Goal: Information Seeking & Learning: Learn about a topic

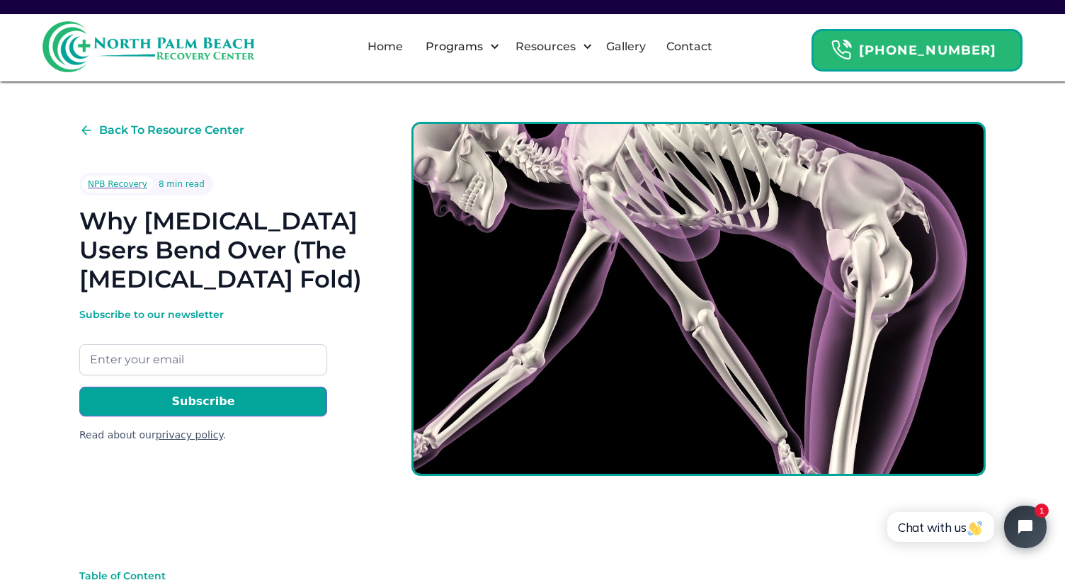
click at [343, 169] on div "Back To Resource Center NPB Recovery 8 min read Why Fentanyl Users Bend Over (T…" at bounding box center [222, 282] width 287 height 321
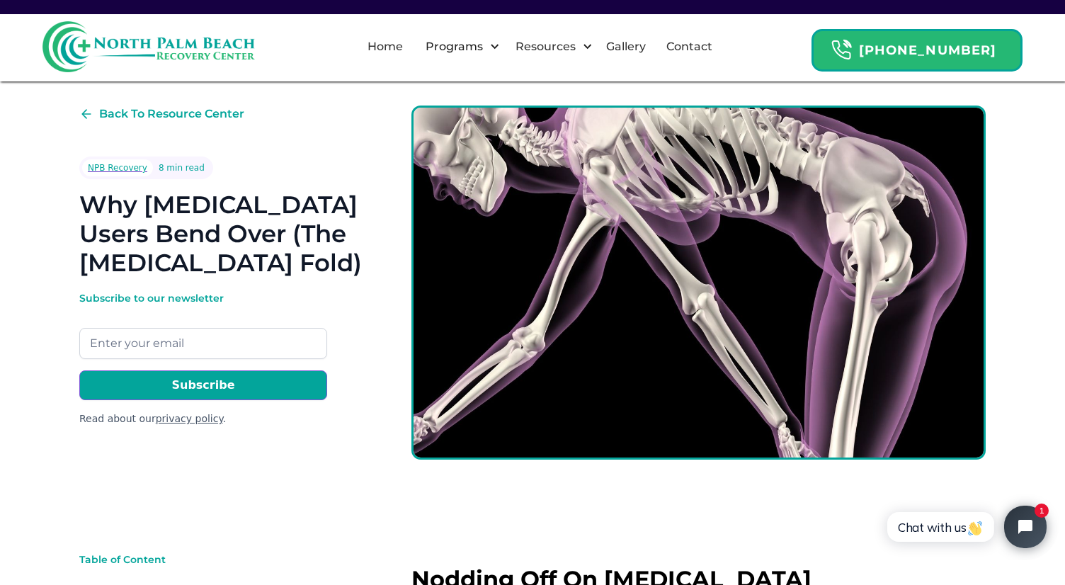
scroll to position [2, 0]
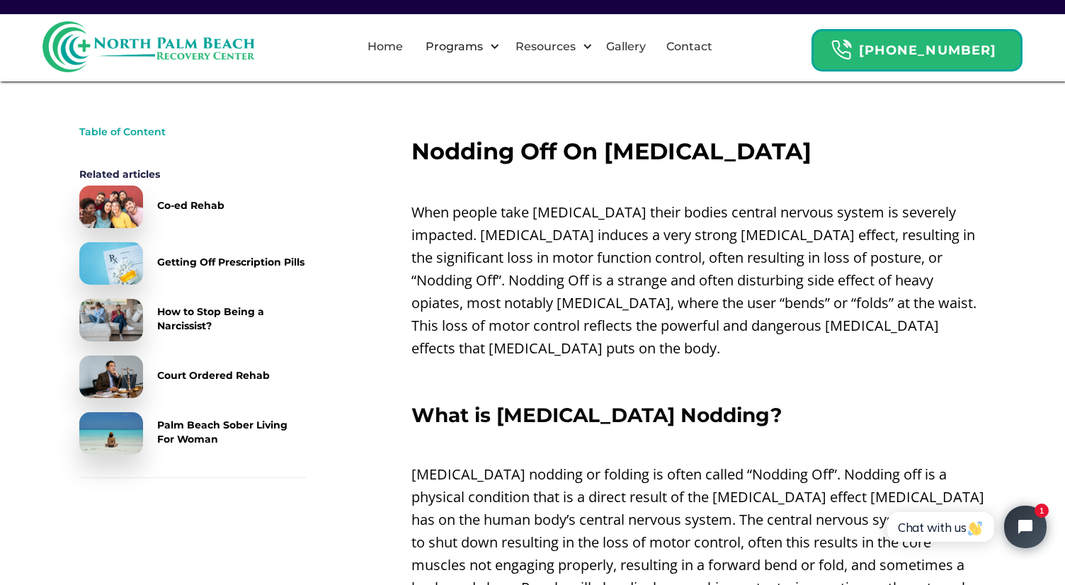
scroll to position [446, 0]
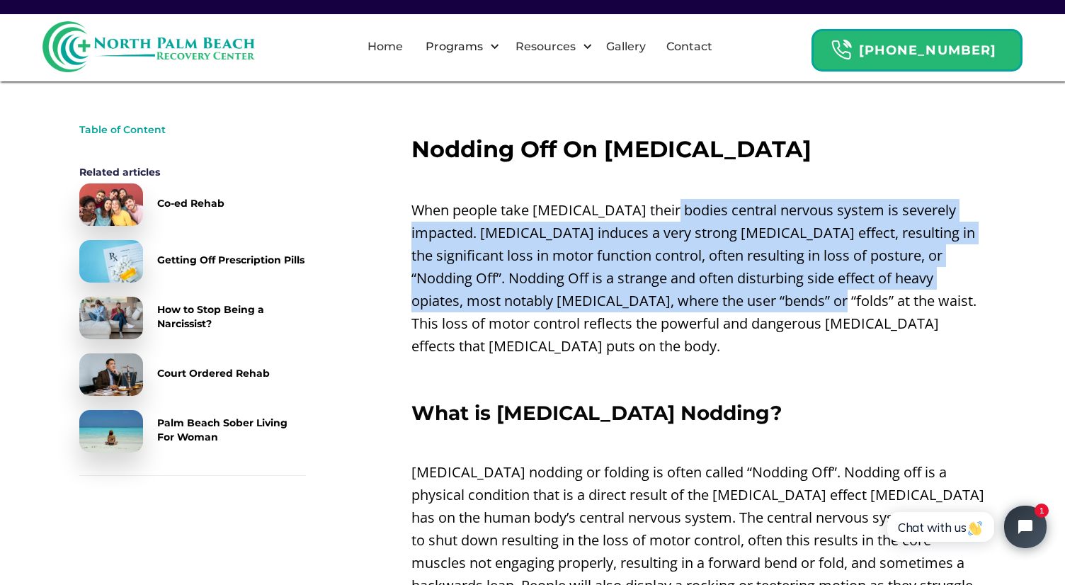
drag, startPoint x: 670, startPoint y: 204, endPoint x: 680, endPoint y: 293, distance: 89.8
click at [680, 293] on p "When people take [MEDICAL_DATA] their bodies central nervous system is severely…" at bounding box center [698, 278] width 574 height 159
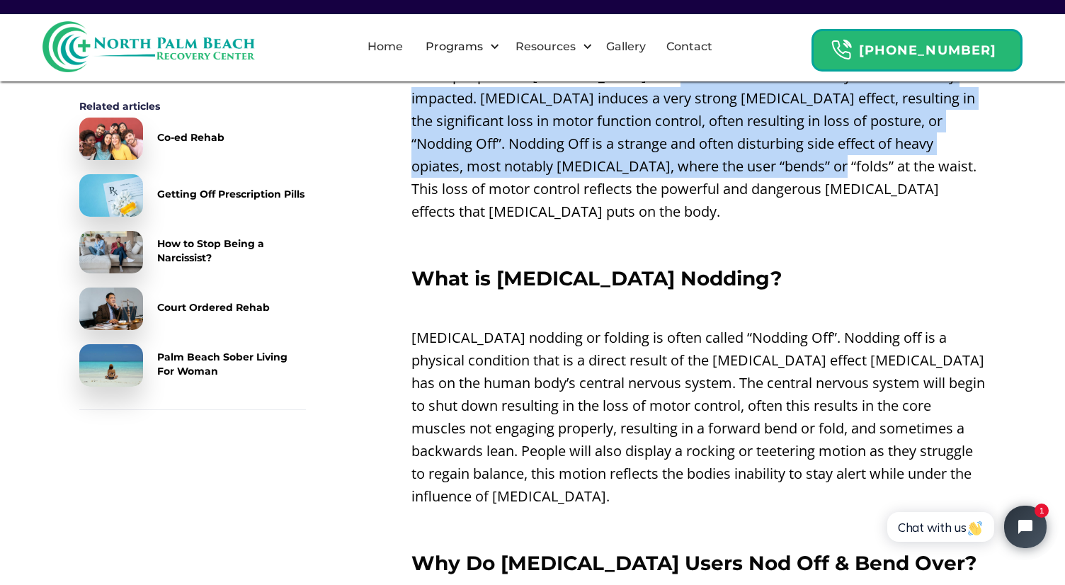
scroll to position [592, 0]
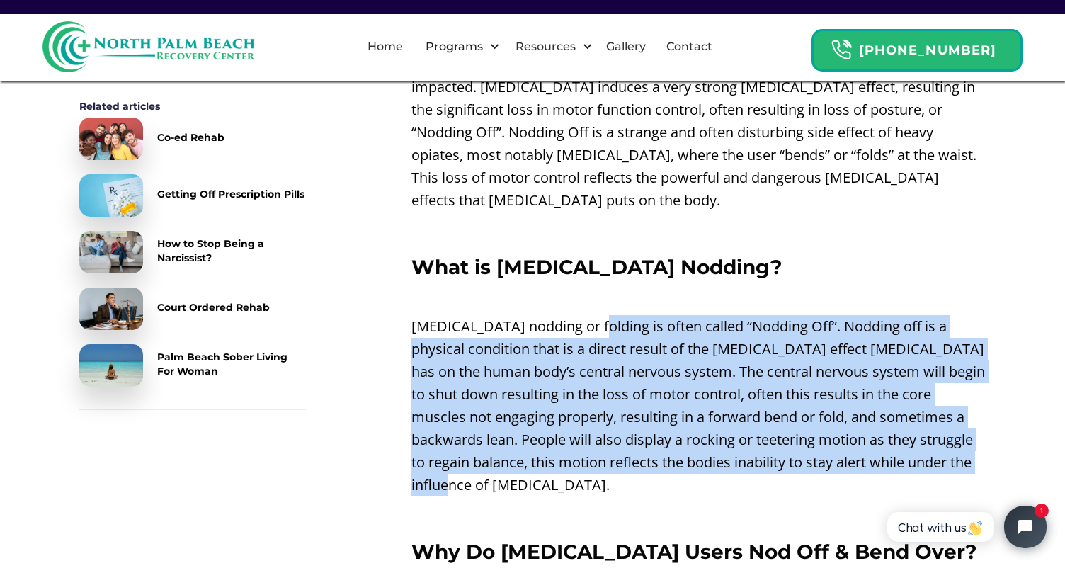
drag, startPoint x: 637, startPoint y: 459, endPoint x: 591, endPoint y: 304, distance: 161.8
click at [591, 315] on p "[MEDICAL_DATA] nodding or folding is often called “Nodding Off”. Nodding off is…" at bounding box center [698, 405] width 574 height 181
click at [606, 315] on p "[MEDICAL_DATA] nodding or folding is often called “Nodding Off”. Nodding off is…" at bounding box center [698, 405] width 574 height 181
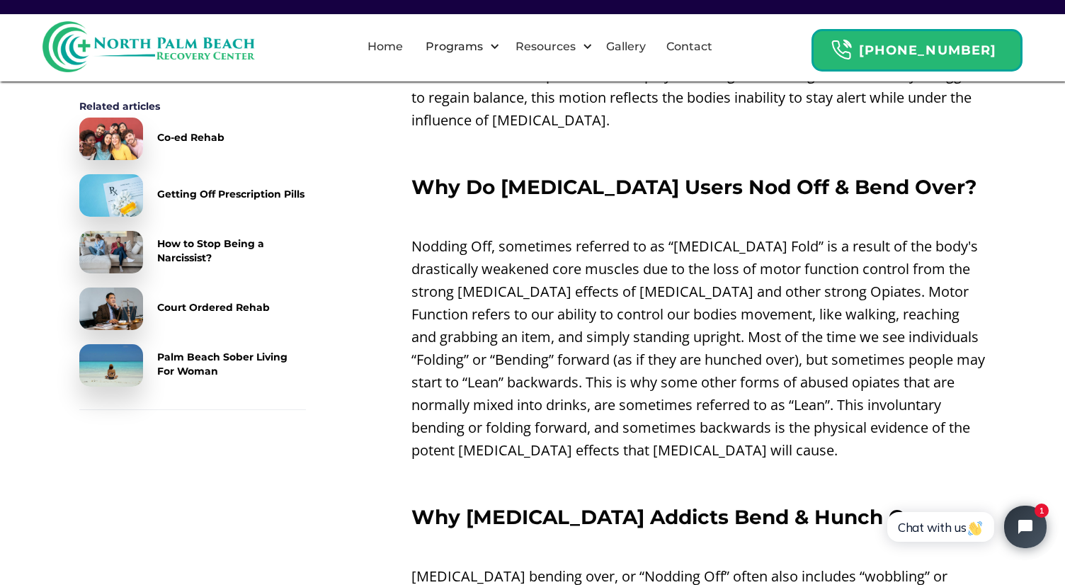
scroll to position [957, 0]
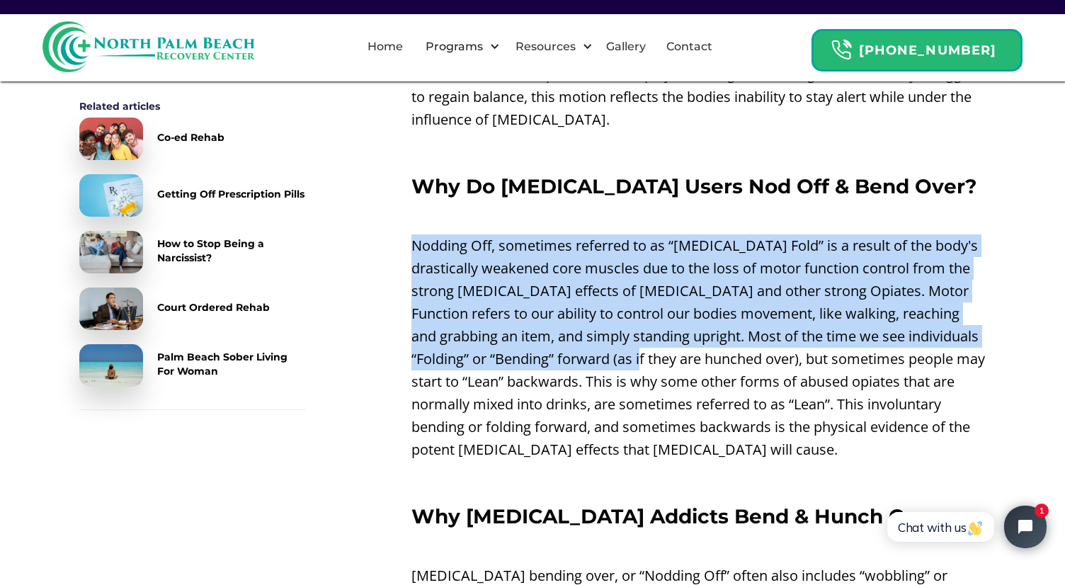
drag, startPoint x: 653, startPoint y: 195, endPoint x: 669, endPoint y: 342, distance: 147.5
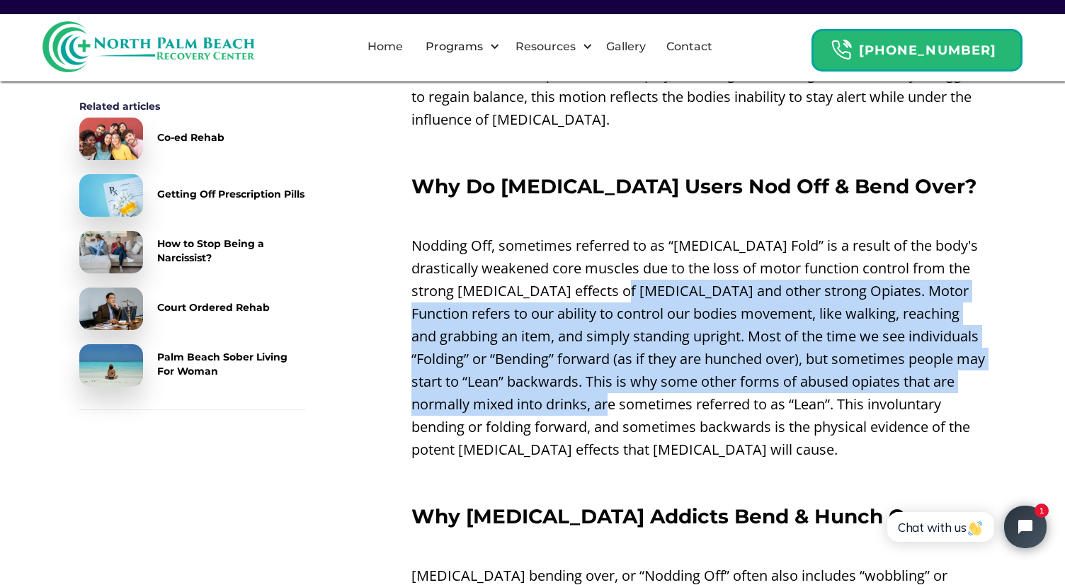
drag, startPoint x: 659, startPoint y: 379, endPoint x: 655, endPoint y: 257, distance: 121.9
click at [655, 257] on p "Nodding Off, sometimes referred to as “[MEDICAL_DATA] Fold” is a result of the …" at bounding box center [698, 347] width 574 height 227
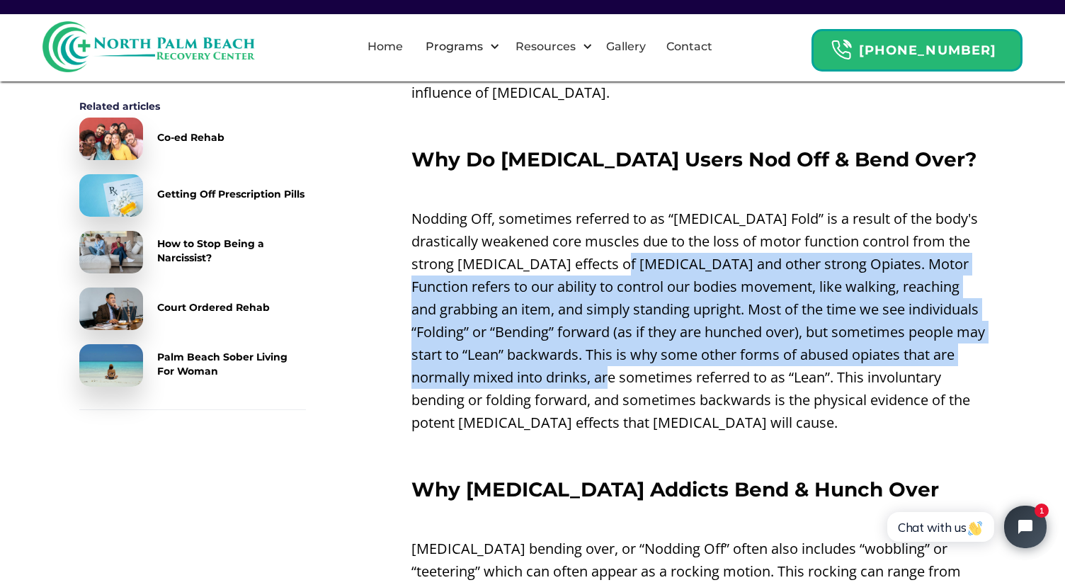
scroll to position [987, 0]
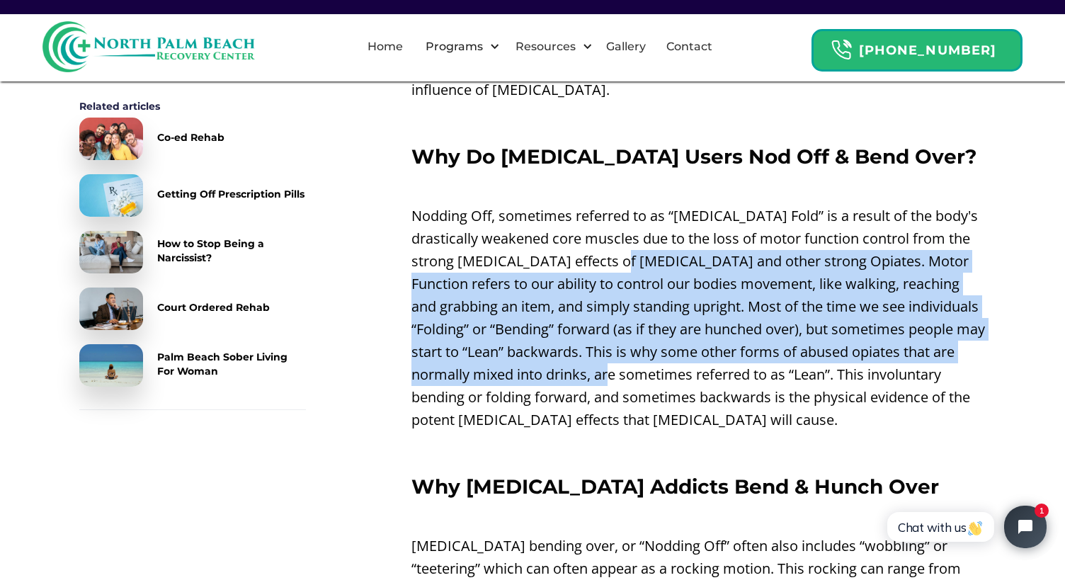
click at [655, 257] on p "Nodding Off, sometimes referred to as “[MEDICAL_DATA] Fold” is a result of the …" at bounding box center [698, 318] width 574 height 227
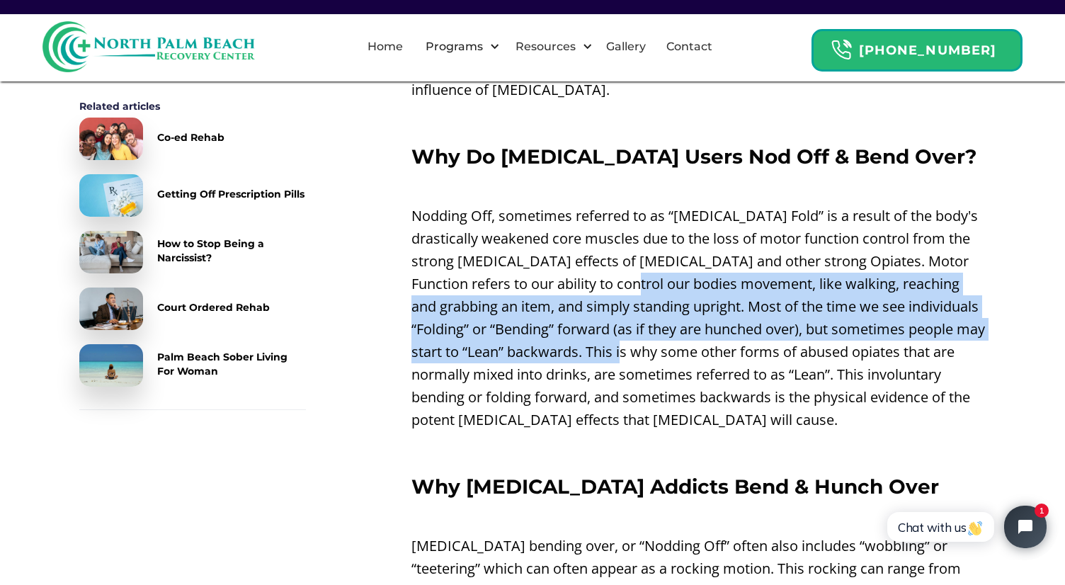
drag, startPoint x: 655, startPoint y: 257, endPoint x: 669, endPoint y: 326, distance: 70.8
click at [669, 326] on p "Nodding Off, sometimes referred to as “[MEDICAL_DATA] Fold” is a result of the …" at bounding box center [698, 318] width 574 height 227
click at [686, 290] on p "Nodding Off, sometimes referred to as “[MEDICAL_DATA] Fold” is a result of the …" at bounding box center [698, 318] width 574 height 227
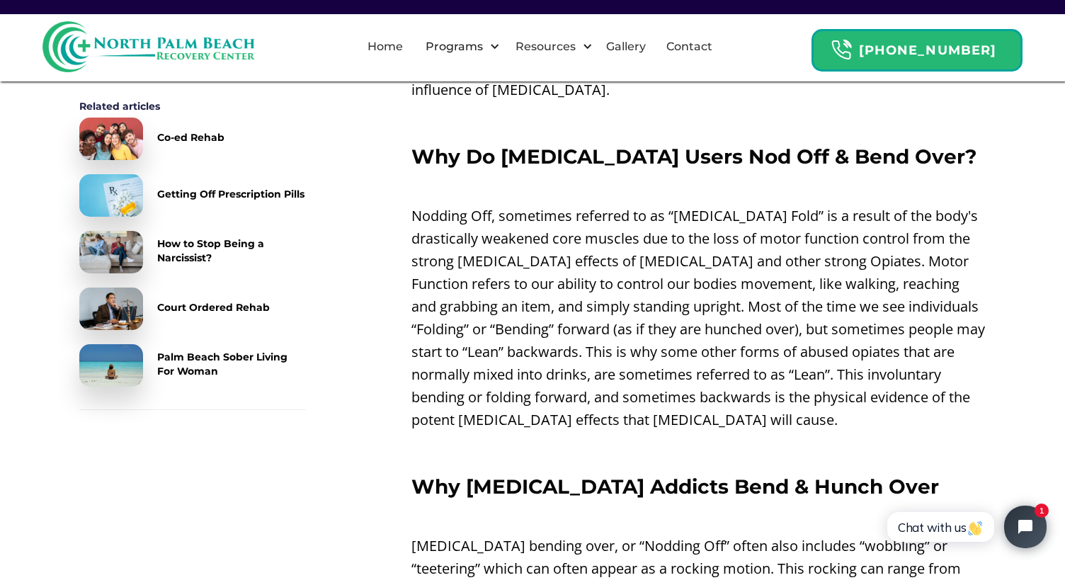
drag, startPoint x: 686, startPoint y: 273, endPoint x: 697, endPoint y: 368, distance: 96.3
click at [697, 368] on p "Nodding Off, sometimes referred to as “[MEDICAL_DATA] Fold” is a result of the …" at bounding box center [698, 318] width 574 height 227
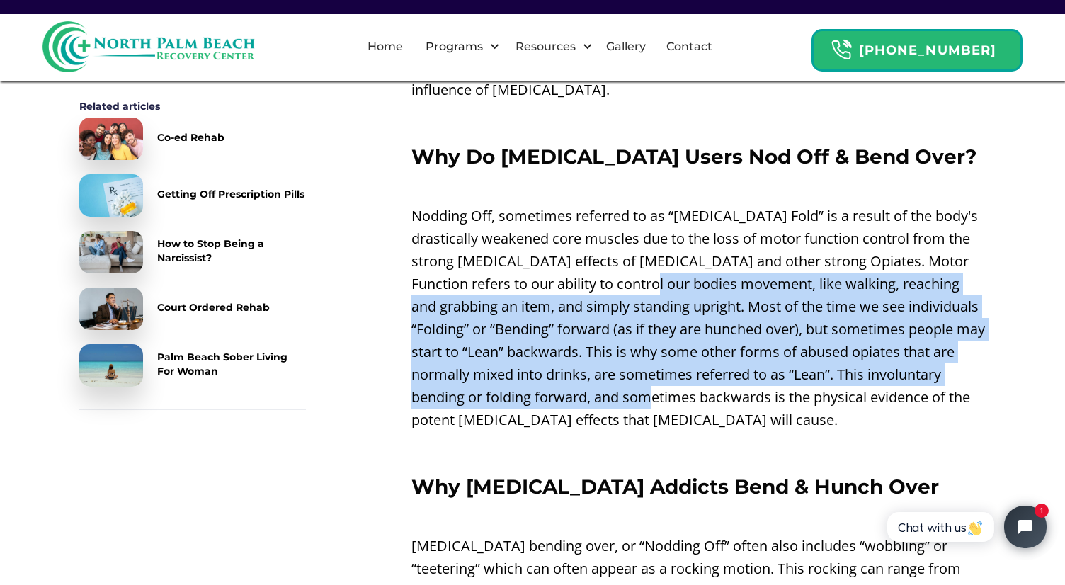
drag, startPoint x: 694, startPoint y: 372, endPoint x: 669, endPoint y: 265, distance: 109.8
click at [669, 265] on p "Nodding Off, sometimes referred to as “[MEDICAL_DATA] Fold” is a result of the …" at bounding box center [698, 318] width 574 height 227
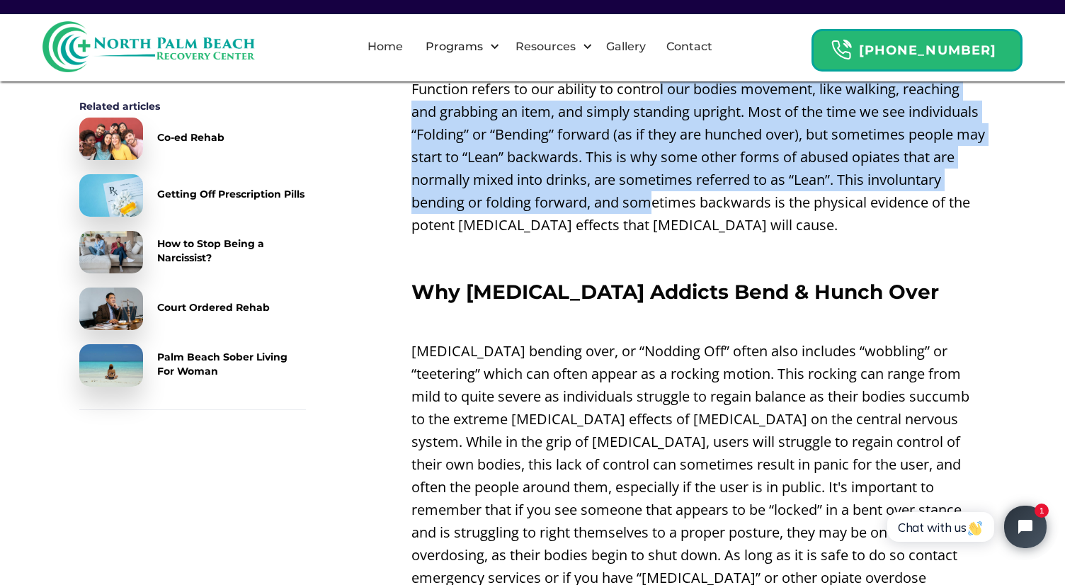
scroll to position [1181, 0]
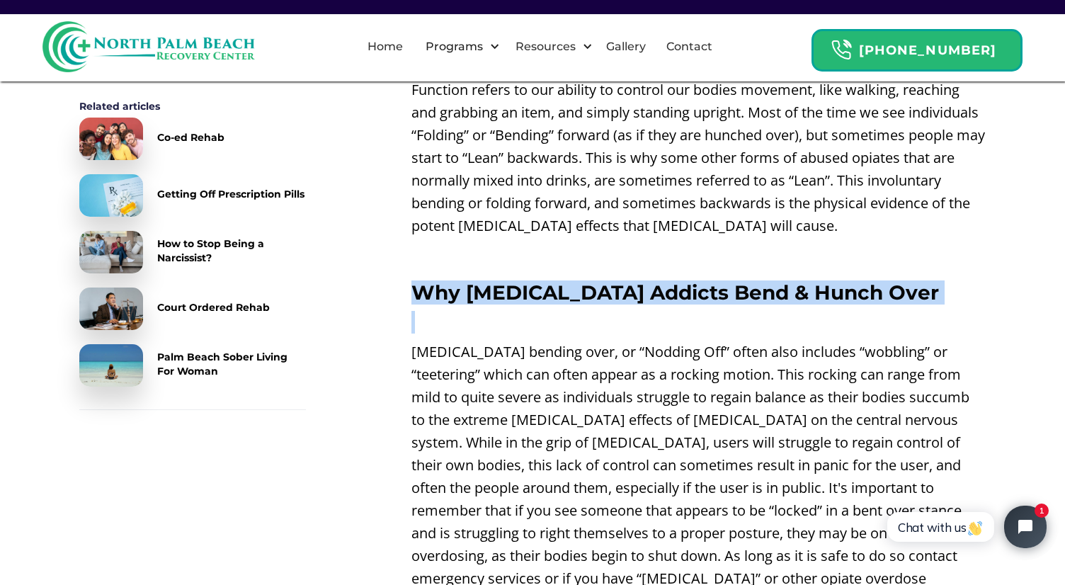
drag, startPoint x: 670, startPoint y: 253, endPoint x: 678, endPoint y: 314, distance: 61.5
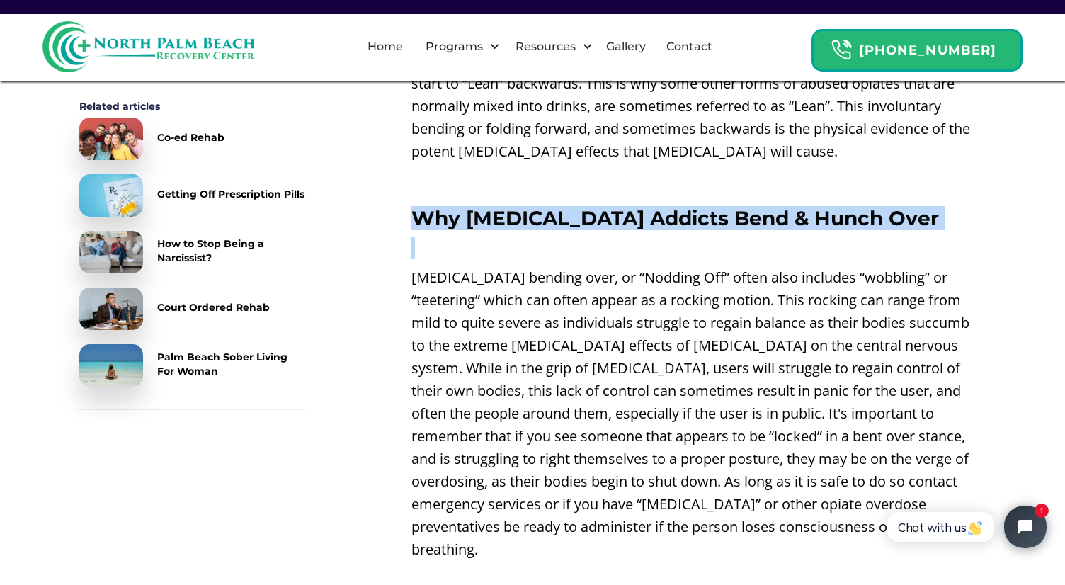
scroll to position [1263, 0]
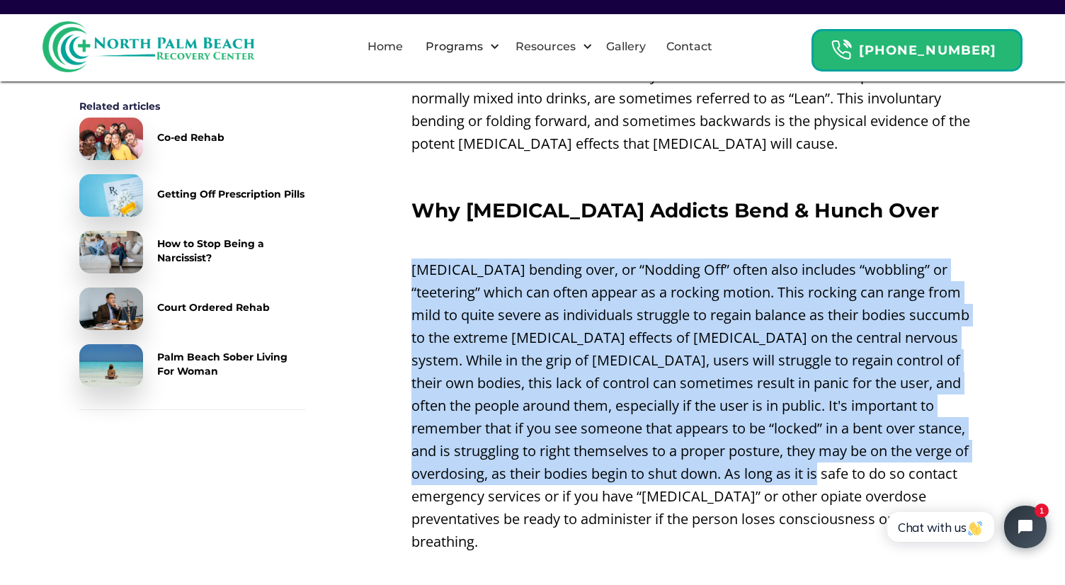
drag, startPoint x: 692, startPoint y: 235, endPoint x: 739, endPoint y: 457, distance: 226.5
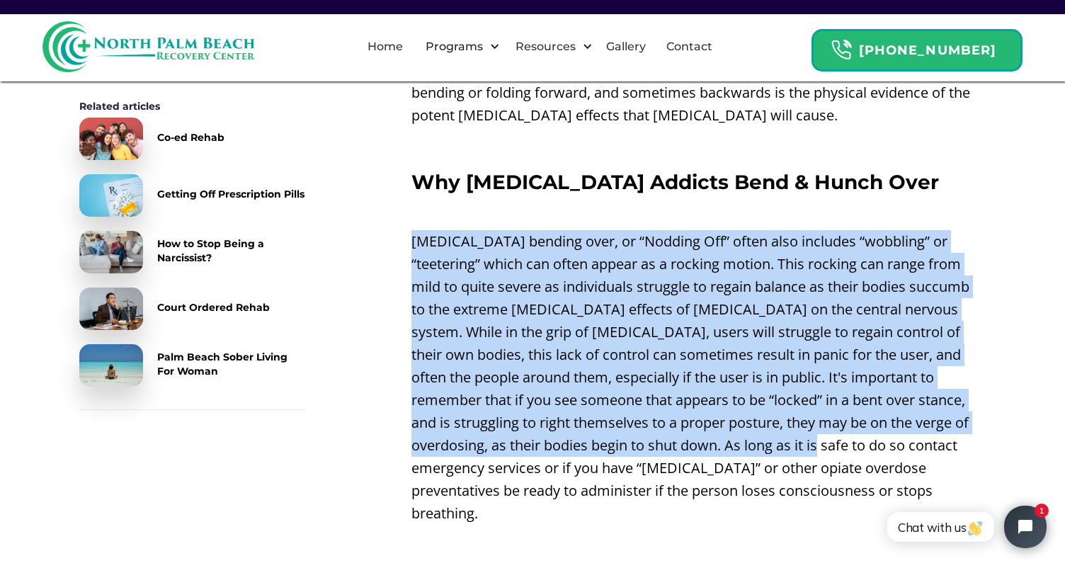
scroll to position [1293, 0]
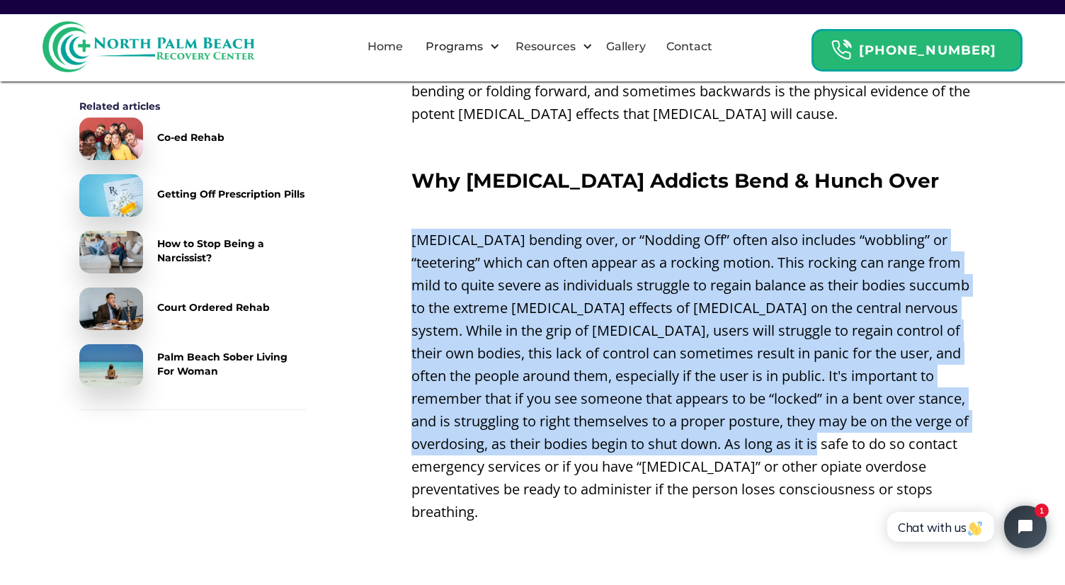
click at [730, 324] on p "[MEDICAL_DATA] bending over, or “Nodding Off” often also includes “wobbling” or…" at bounding box center [698, 376] width 574 height 295
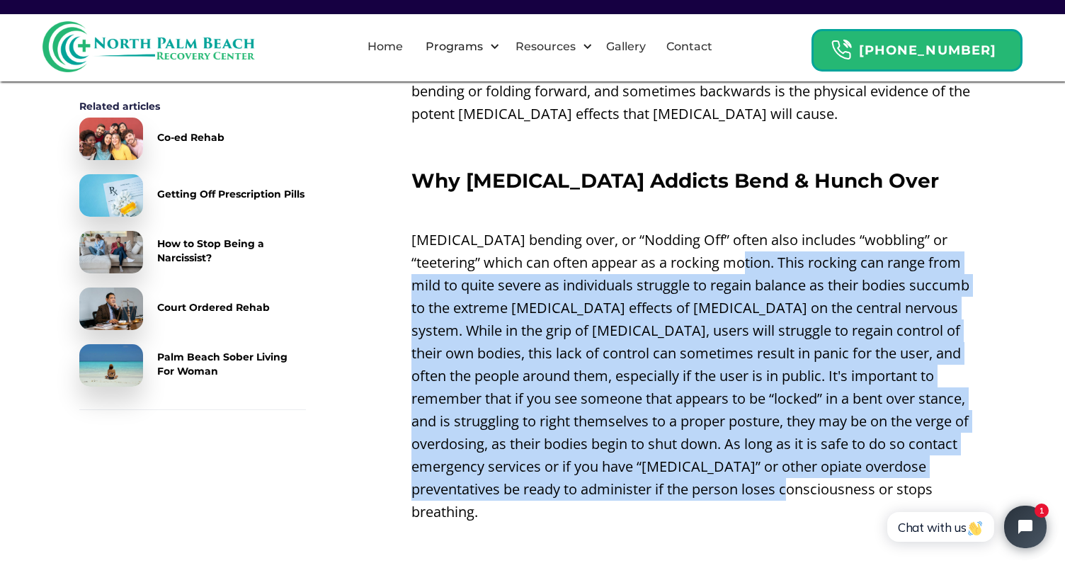
drag, startPoint x: 706, startPoint y: 237, endPoint x: 722, endPoint y: 465, distance: 228.6
click at [722, 465] on p "[MEDICAL_DATA] bending over, or “Nodding Off” often also includes “wobbling” or…" at bounding box center [698, 376] width 574 height 295
click at [721, 362] on p "[MEDICAL_DATA] bending over, or “Nodding Off” often also includes “wobbling” or…" at bounding box center [698, 376] width 574 height 295
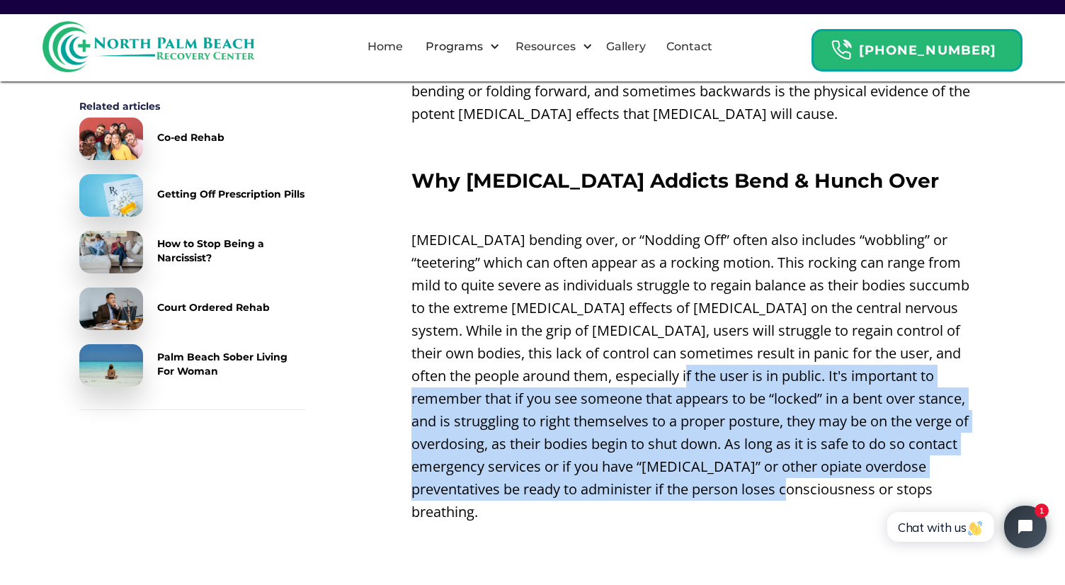
drag, startPoint x: 621, startPoint y: 353, endPoint x: 707, endPoint y: 468, distance: 143.6
click at [707, 468] on p "[MEDICAL_DATA] bending over, or “Nodding Off” often also includes “wobbling” or…" at bounding box center [698, 376] width 574 height 295
click at [713, 470] on p "[MEDICAL_DATA] bending over, or “Nodding Off” often also includes “wobbling” or…" at bounding box center [698, 376] width 574 height 295
drag, startPoint x: 713, startPoint y: 470, endPoint x: 627, endPoint y: 344, distance: 152.4
click at [627, 344] on p "[MEDICAL_DATA] bending over, or “Nodding Off” often also includes “wobbling” or…" at bounding box center [698, 376] width 574 height 295
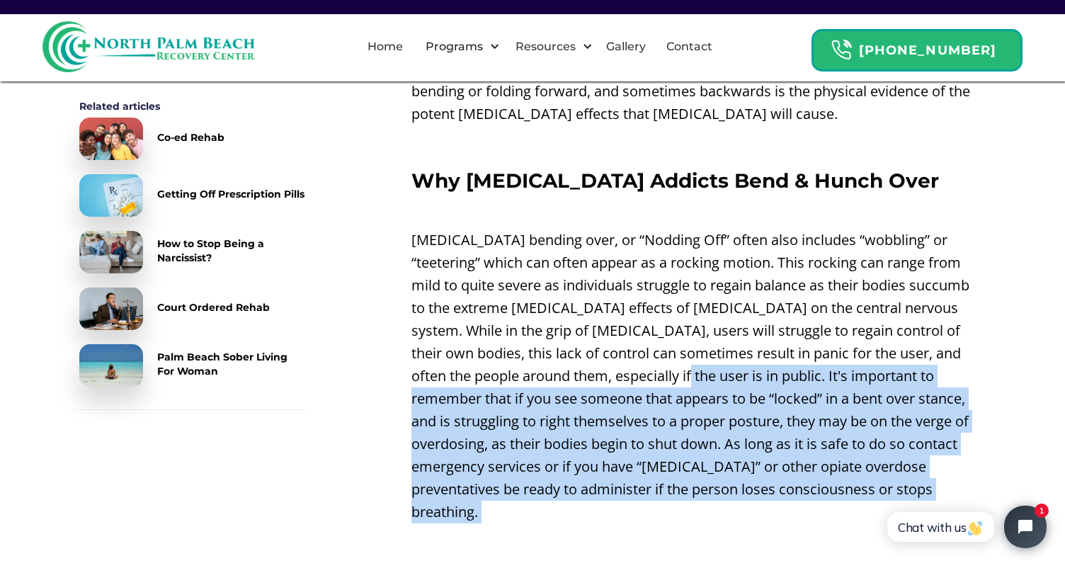
click at [640, 354] on p "[MEDICAL_DATA] bending over, or “Nodding Off” often also includes “wobbling” or…" at bounding box center [698, 376] width 574 height 295
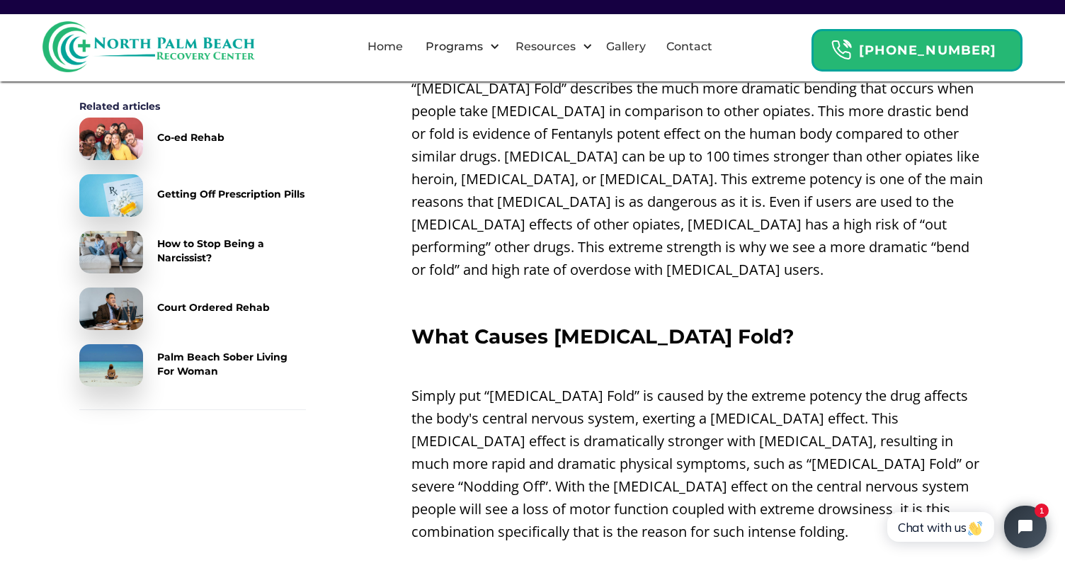
scroll to position [1876, 0]
